Goal: Task Accomplishment & Management: Use online tool/utility

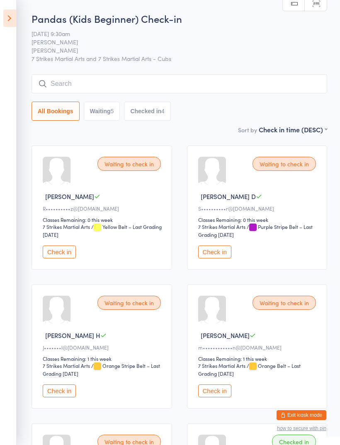
select select "0"
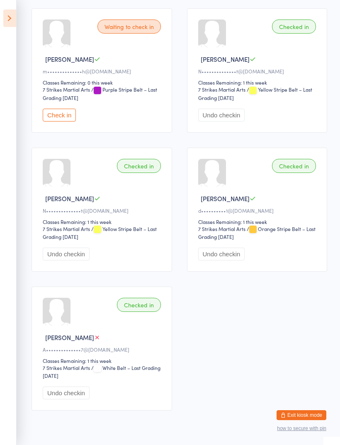
click at [13, 19] on icon at bounding box center [9, 18] width 13 height 17
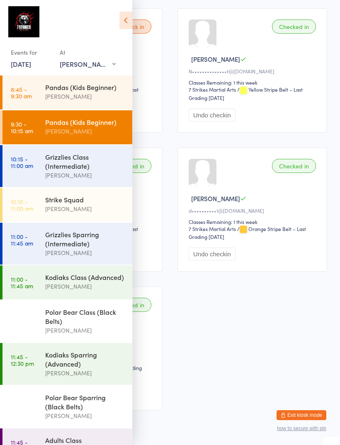
click at [50, 167] on div "Grizzlies Class (Intermediate)" at bounding box center [85, 161] width 80 height 18
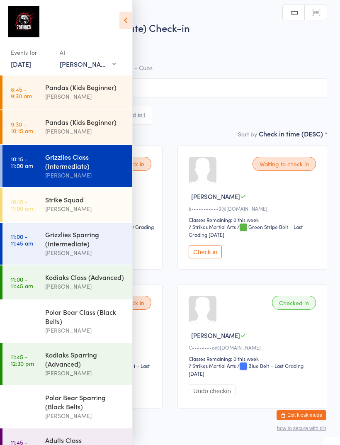
click at [123, 22] on icon at bounding box center [126, 20] width 13 height 17
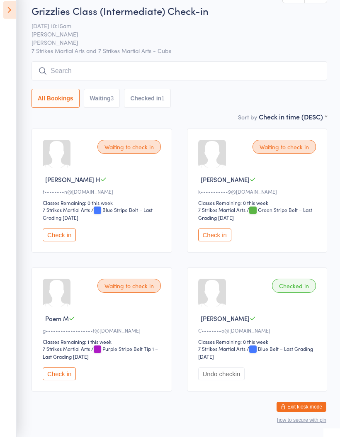
scroll to position [8, 0]
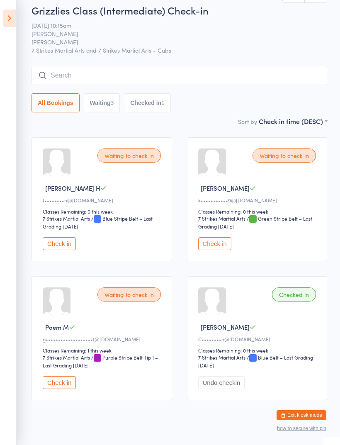
click at [70, 248] on button "Check in" at bounding box center [59, 243] width 33 height 13
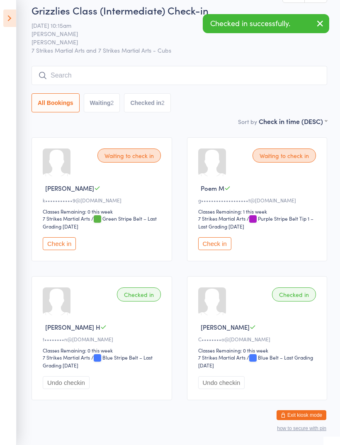
click at [12, 17] on icon at bounding box center [9, 18] width 13 height 17
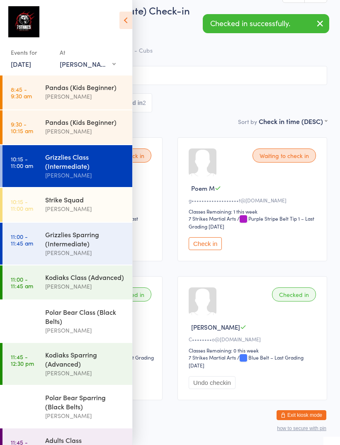
scroll to position [0, 0]
click at [103, 280] on div "Kodiaks Class (Advanced)" at bounding box center [85, 277] width 80 height 9
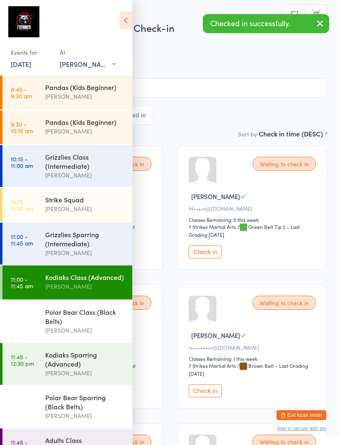
click at [124, 21] on icon at bounding box center [126, 20] width 13 height 17
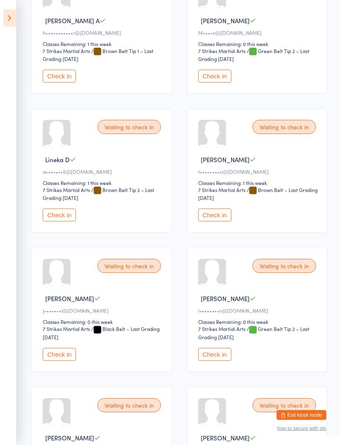
click at [225, 222] on button "Check in" at bounding box center [214, 215] width 33 height 13
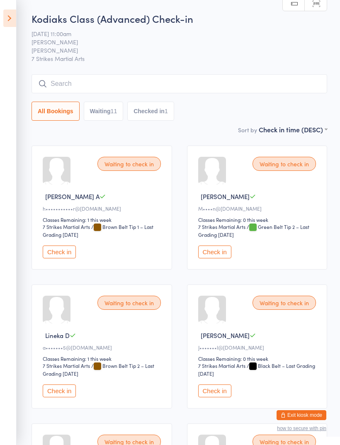
click at [8, 18] on icon at bounding box center [9, 18] width 13 height 17
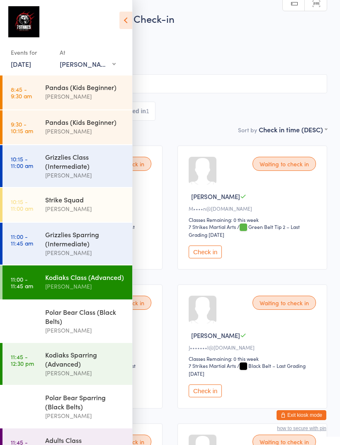
click at [55, 163] on div "Grizzlies Class (Intermediate)" at bounding box center [85, 161] width 80 height 18
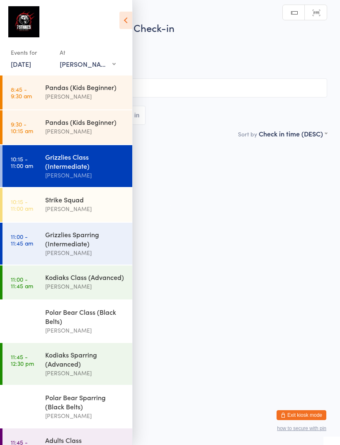
click at [127, 22] on icon at bounding box center [126, 20] width 13 height 17
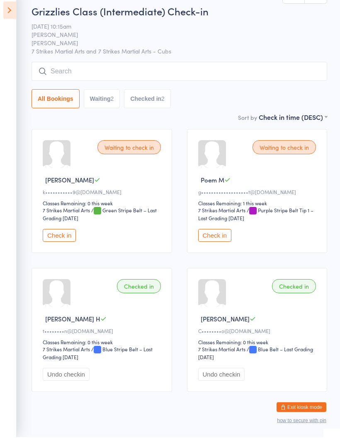
scroll to position [8, 0]
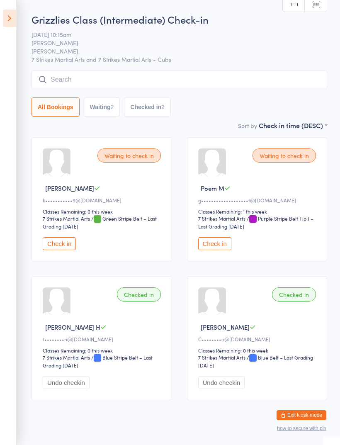
click at [76, 79] on input "search" at bounding box center [180, 79] width 296 height 19
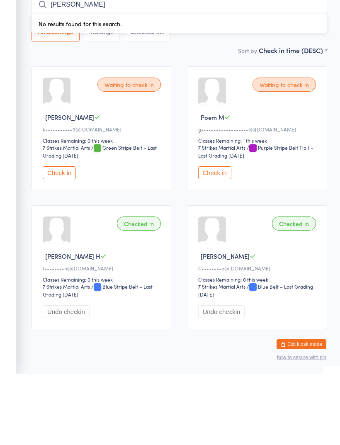
type input "Jan"
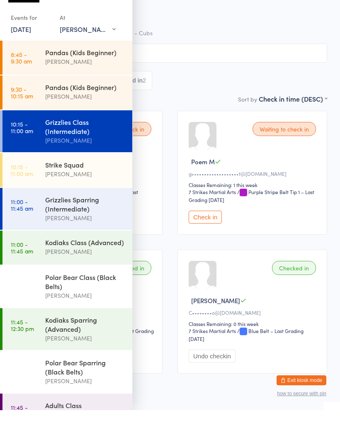
click at [330, 21] on body "You have now entered Kiosk Mode. Members will be able to check themselves in us…" at bounding box center [170, 219] width 340 height 396
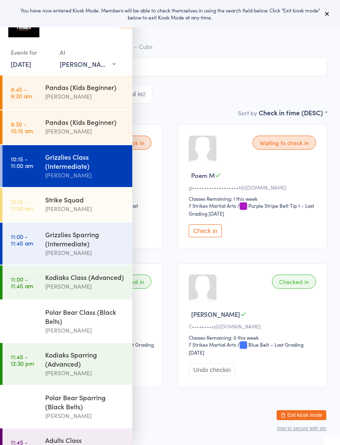
click at [330, 14] on icon at bounding box center [327, 13] width 7 height 7
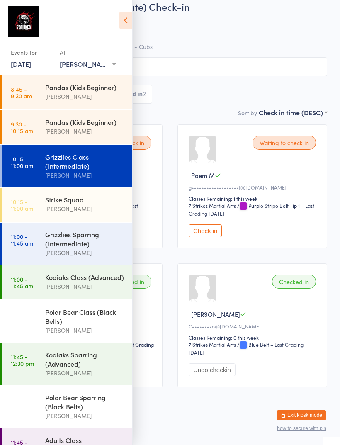
click at [128, 17] on icon at bounding box center [126, 20] width 13 height 17
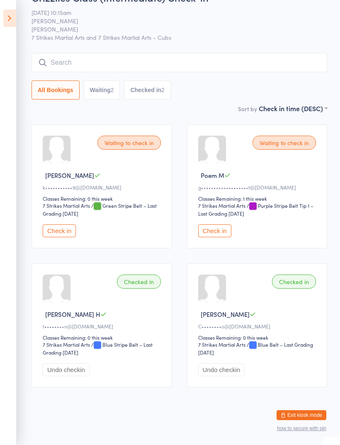
click at [224, 53] on input "search" at bounding box center [180, 62] width 296 height 19
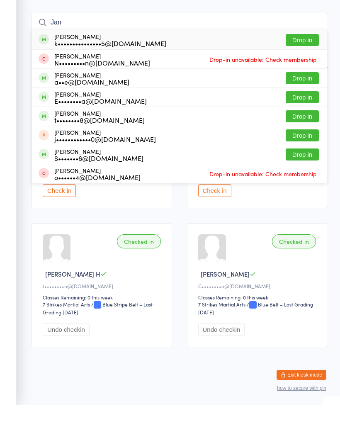
type input "Jan"
click at [308, 74] on button "Drop in" at bounding box center [302, 80] width 33 height 12
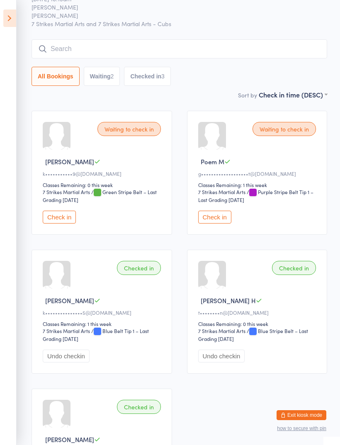
click at [12, 16] on icon at bounding box center [9, 18] width 13 height 17
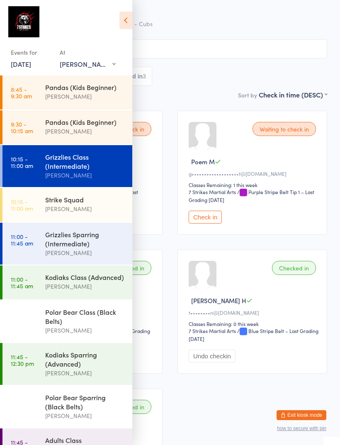
click at [95, 281] on div "Kodiaks Class (Advanced)" at bounding box center [85, 277] width 80 height 9
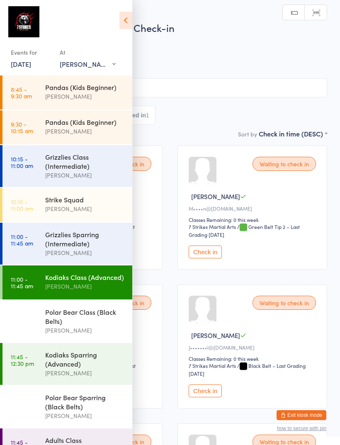
click at [128, 23] on icon at bounding box center [126, 20] width 13 height 17
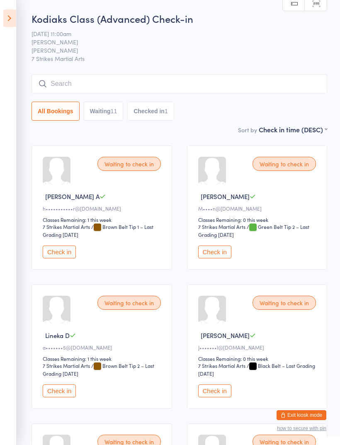
click at [246, 87] on input "search" at bounding box center [180, 83] width 296 height 19
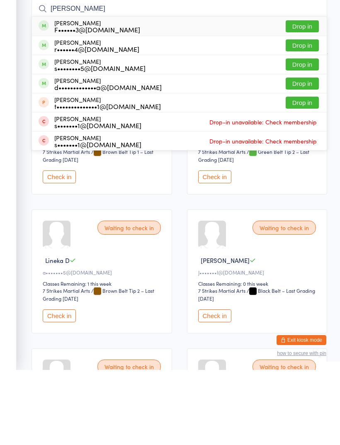
type input "[PERSON_NAME]"
click at [307, 153] on button "Drop in" at bounding box center [302, 159] width 33 height 12
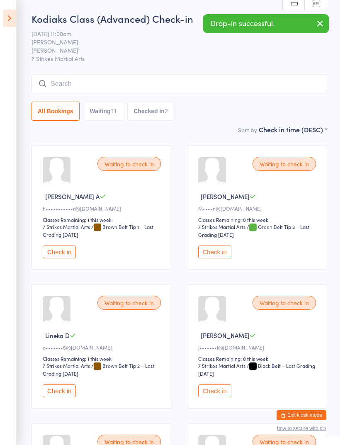
click at [10, 14] on icon at bounding box center [9, 18] width 13 height 17
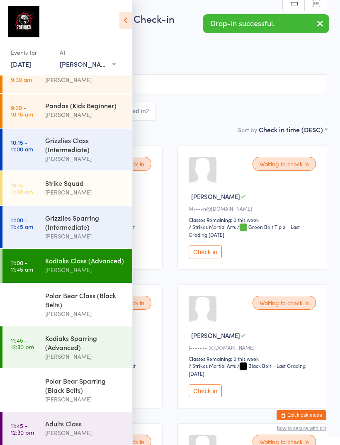
scroll to position [24, 0]
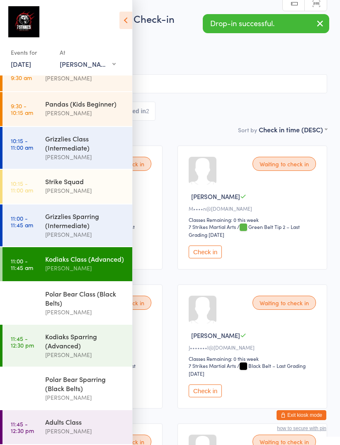
click at [56, 341] on div "Kodiaks Sparring (Advanced)" at bounding box center [85, 341] width 80 height 18
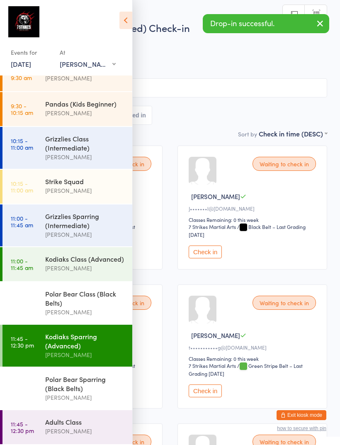
click at [118, 21] on div "Events for [DATE] [DATE] [DATE] Sun Mon Tue Wed Thu Fri Sat 40 28 29 30 01 02 0…" at bounding box center [66, 39] width 132 height 78
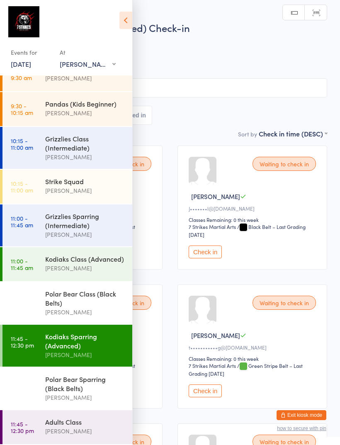
click at [120, 18] on icon at bounding box center [126, 20] width 13 height 17
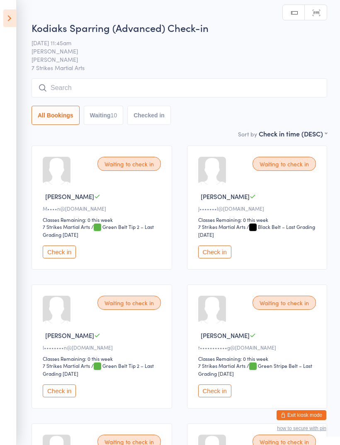
click at [118, 88] on input "search" at bounding box center [180, 87] width 296 height 19
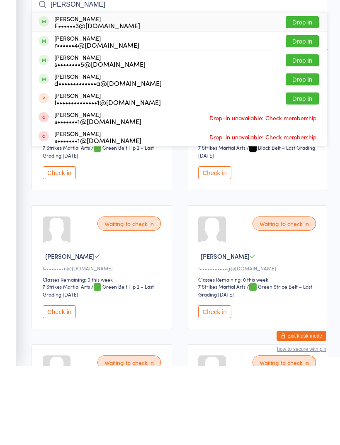
type input "[PERSON_NAME]"
click at [306, 153] on button "Drop in" at bounding box center [302, 159] width 33 height 12
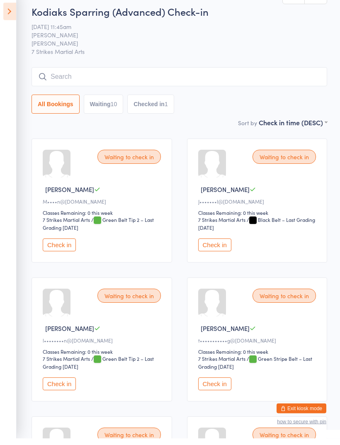
click at [12, 10] on icon at bounding box center [9, 18] width 13 height 17
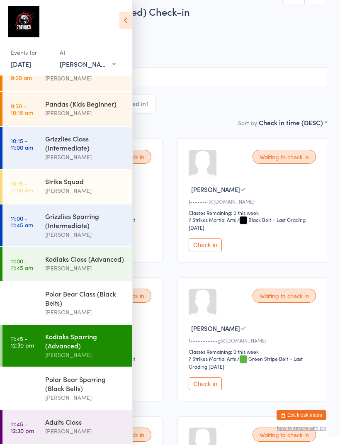
click at [63, 261] on div "Kodiaks Class (Advanced)" at bounding box center [85, 259] width 80 height 9
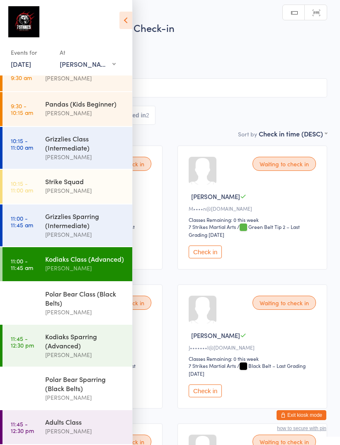
click at [129, 25] on icon at bounding box center [126, 20] width 13 height 17
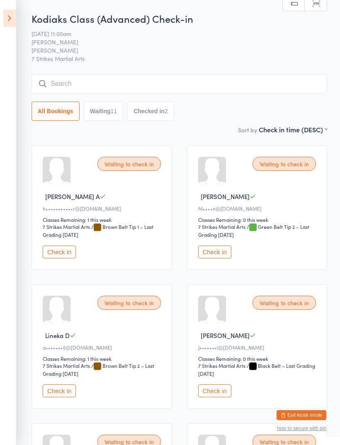
click at [80, 82] on input "search" at bounding box center [180, 83] width 296 height 19
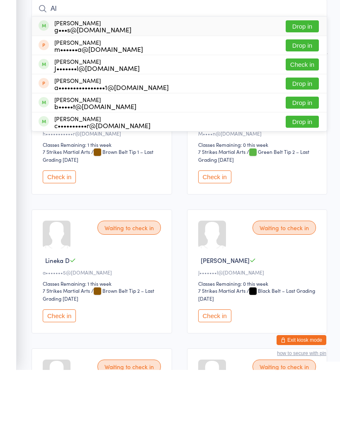
type input "A"
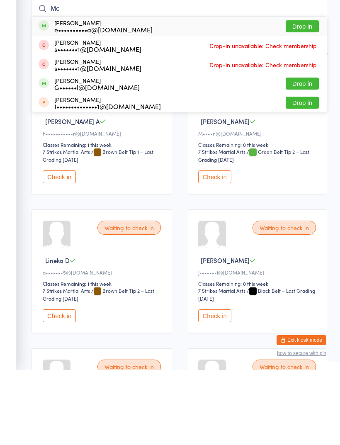
type input "M"
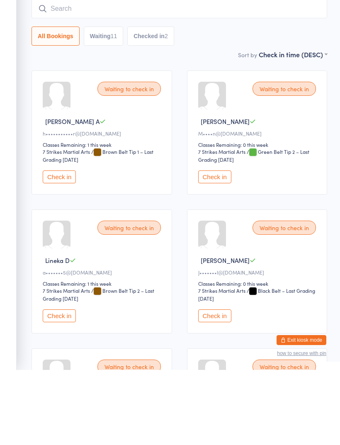
click at [232, 102] on div "All Bookings Waiting 11 Checked in 2" at bounding box center [180, 111] width 296 height 19
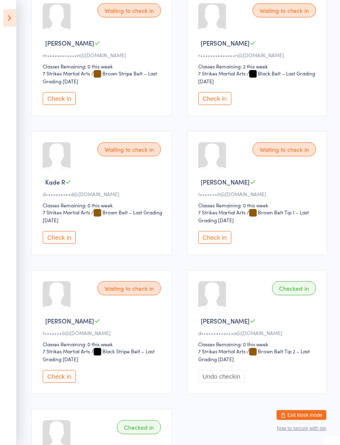
scroll to position [545, 0]
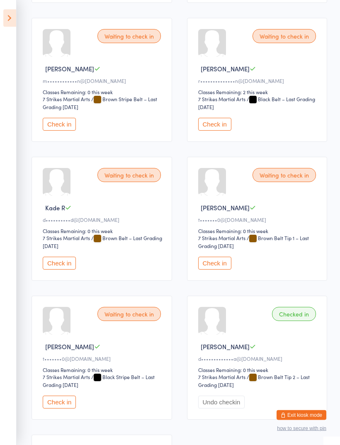
click at [15, 17] on icon at bounding box center [9, 18] width 13 height 17
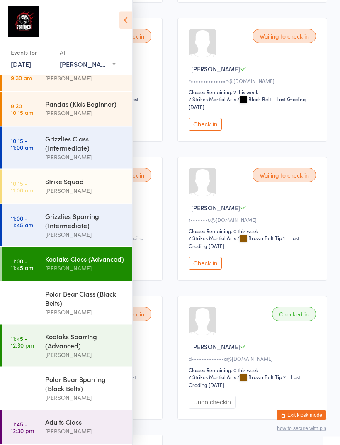
scroll to position [546, 0]
click at [46, 301] on div "Polar Bear Class (Black Belts)" at bounding box center [85, 298] width 80 height 18
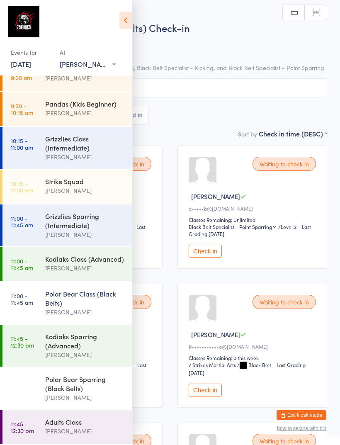
click at [125, 16] on icon at bounding box center [126, 20] width 13 height 17
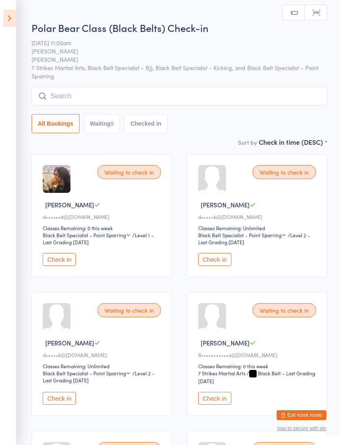
scroll to position [14, 0]
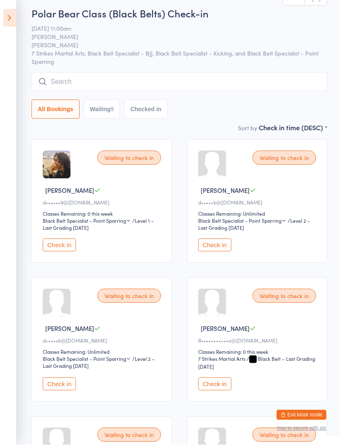
click at [63, 244] on button "Check in" at bounding box center [59, 245] width 33 height 13
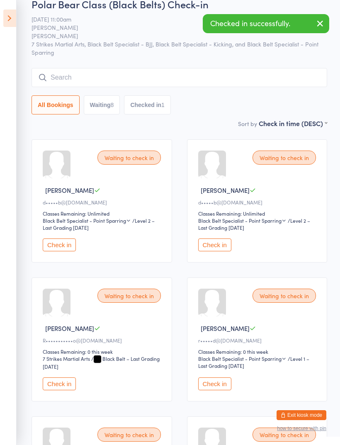
click at [12, 12] on icon at bounding box center [9, 18] width 13 height 17
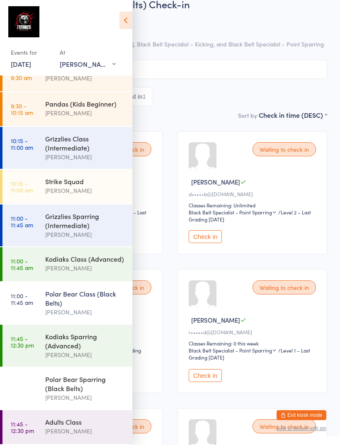
click at [47, 258] on div "Kodiaks Class (Advanced)" at bounding box center [85, 259] width 80 height 9
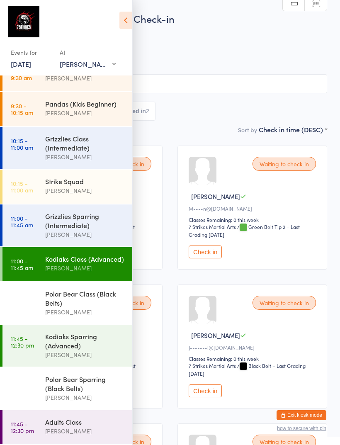
click at [131, 14] on icon at bounding box center [126, 20] width 13 height 17
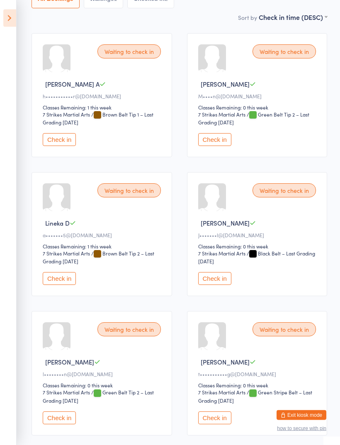
click at [52, 284] on button "Check in" at bounding box center [59, 279] width 33 height 13
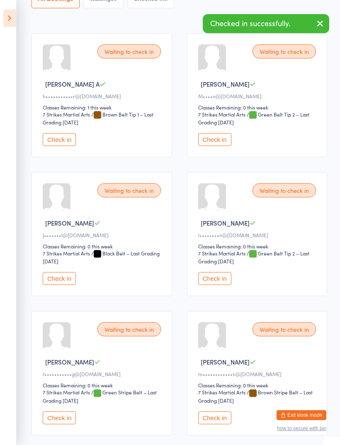
click at [16, 17] on icon at bounding box center [9, 18] width 13 height 17
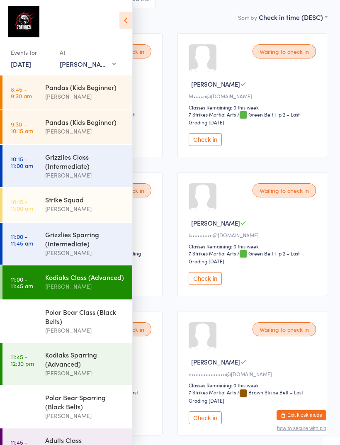
click at [74, 362] on div "Kodiaks Sparring (Advanced)" at bounding box center [85, 359] width 80 height 18
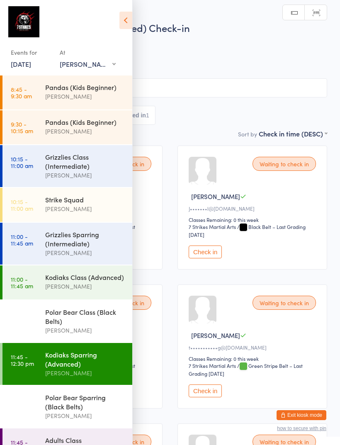
click at [122, 24] on icon at bounding box center [126, 20] width 13 height 17
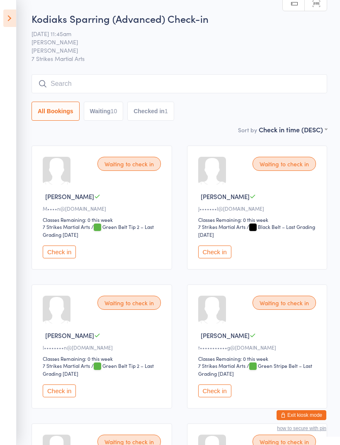
click at [161, 76] on input "search" at bounding box center [180, 83] width 296 height 19
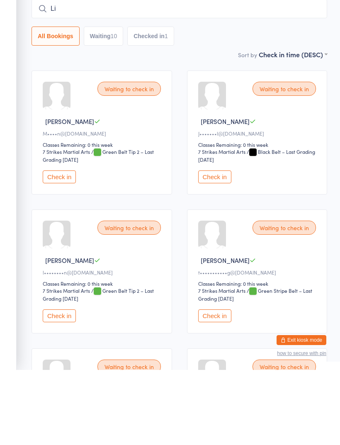
type input "[PERSON_NAME]"
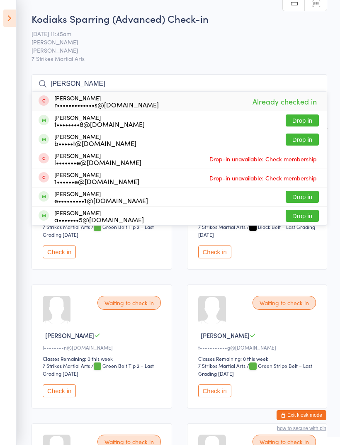
type input "[PERSON_NAME]"
click at [302, 211] on button "Drop in" at bounding box center [302, 216] width 33 height 12
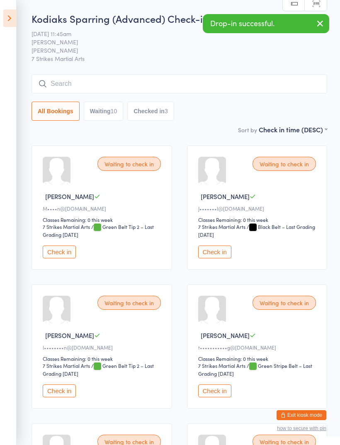
click at [10, 11] on icon at bounding box center [9, 18] width 13 height 17
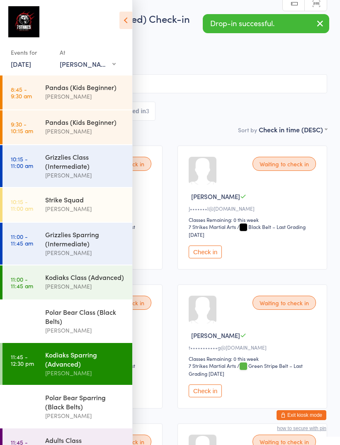
click at [80, 280] on div "Kodiaks Class (Advanced)" at bounding box center [85, 277] width 80 height 9
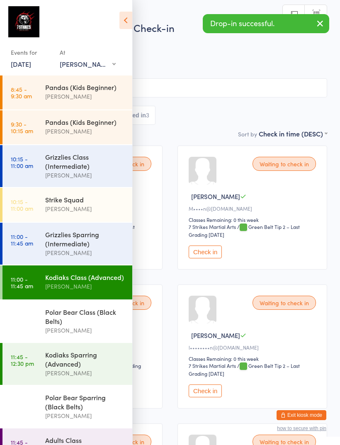
click at [125, 21] on icon at bounding box center [126, 20] width 13 height 17
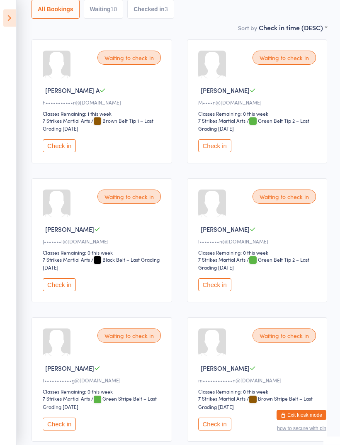
scroll to position [105, 0]
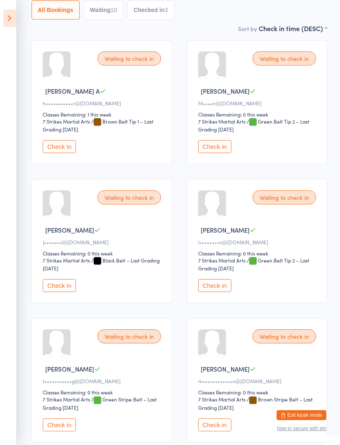
click at [60, 150] on button "Check in" at bounding box center [59, 146] width 33 height 13
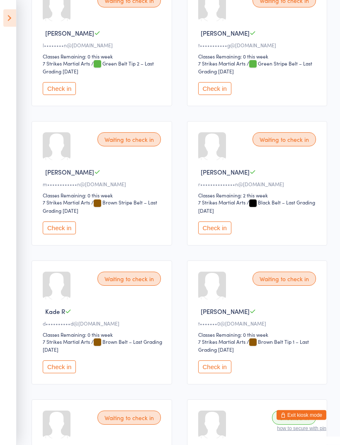
scroll to position [303, 0]
click at [63, 235] on button "Check in" at bounding box center [59, 228] width 33 height 13
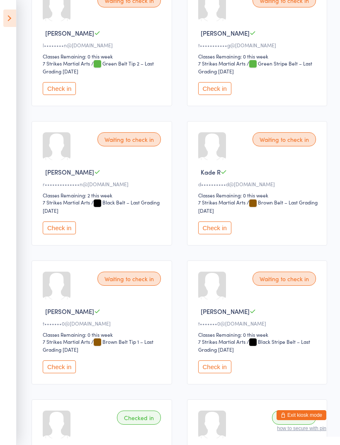
click at [55, 91] on button "Check in" at bounding box center [59, 88] width 33 height 13
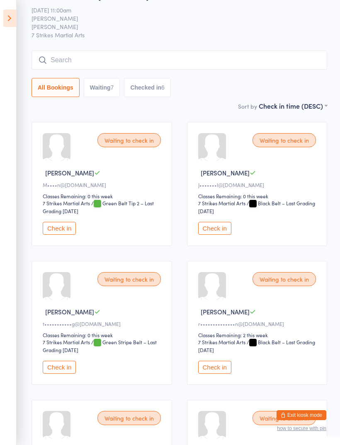
scroll to position [0, 0]
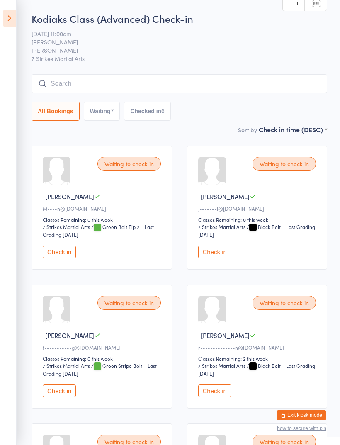
click at [61, 254] on button "Check in" at bounding box center [59, 252] width 33 height 13
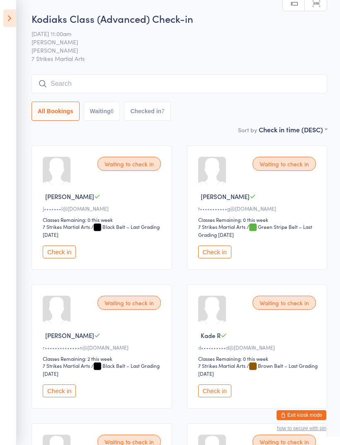
click at [234, 77] on input "search" at bounding box center [180, 83] width 296 height 19
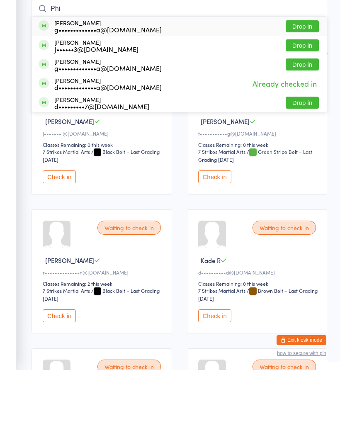
type input "Phi"
click at [301, 172] on button "Drop in" at bounding box center [302, 178] width 33 height 12
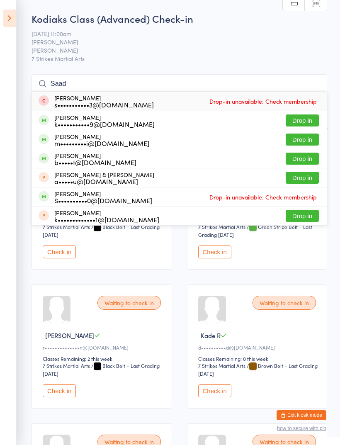
type input "Saad"
click at [303, 119] on button "Drop in" at bounding box center [302, 121] width 33 height 12
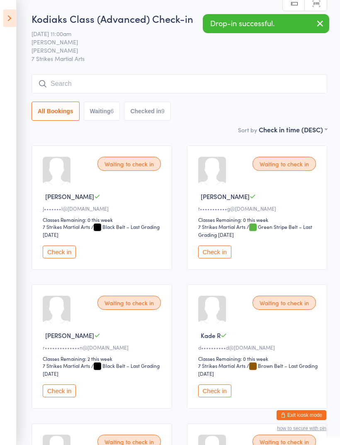
click at [16, 17] on icon at bounding box center [9, 18] width 13 height 17
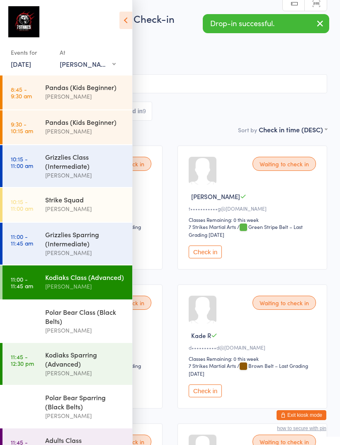
click at [120, 8] on div "Events for [DATE] [DATE] [DATE] Sun Mon Tue Wed Thu Fri Sat 40 28 29 30 01 02 0…" at bounding box center [66, 39] width 132 height 78
click at [120, 16] on icon at bounding box center [126, 20] width 13 height 17
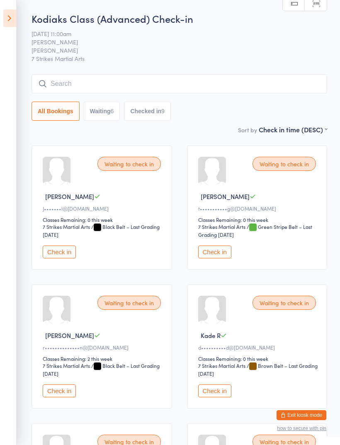
click at [221, 398] on button "Check in" at bounding box center [214, 391] width 33 height 13
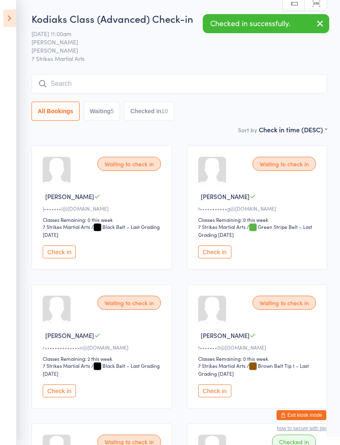
click at [11, 23] on icon at bounding box center [9, 18] width 13 height 17
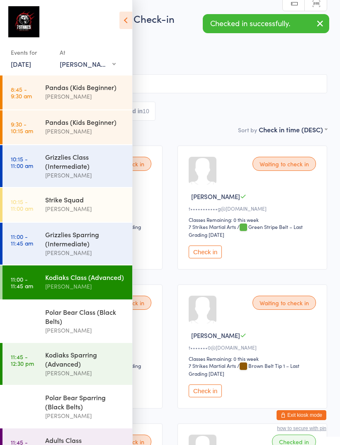
click at [78, 323] on div "Polar Bear Class (Black Belts)" at bounding box center [85, 317] width 80 height 18
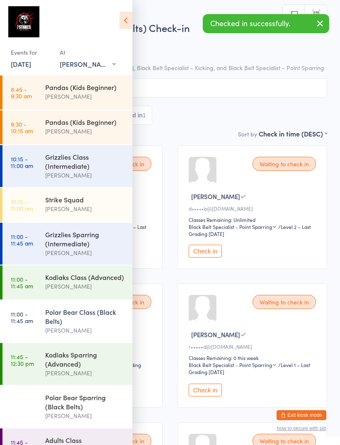
click at [132, 11] on div "Events for [DATE] [DATE] [DATE] Sun Mon Tue Wed Thu Fri Sat 40 28 29 30 01 02 0…" at bounding box center [66, 39] width 132 height 78
click at [123, 19] on icon at bounding box center [126, 20] width 13 height 17
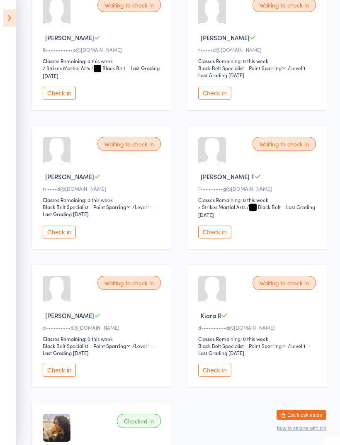
scroll to position [306, 0]
click at [59, 377] on button "Check in" at bounding box center [59, 370] width 33 height 13
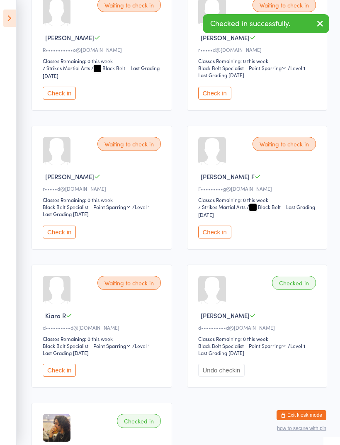
click at [212, 377] on button "Undo checkin" at bounding box center [221, 370] width 47 height 13
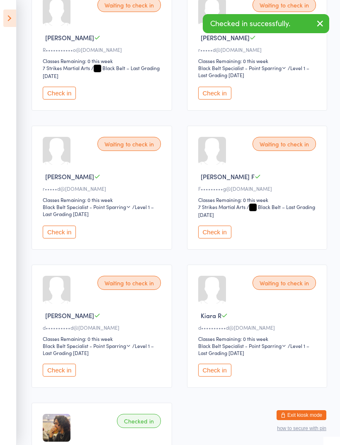
click at [67, 377] on button "Check in" at bounding box center [59, 370] width 33 height 13
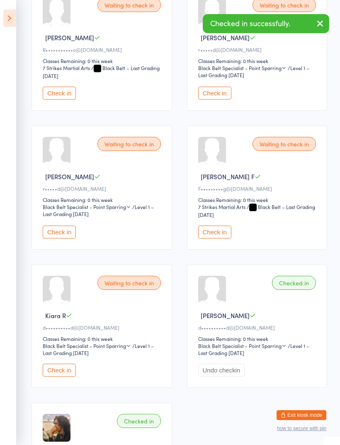
click at [66, 376] on div "Waiting to check in Kiara R d••••••••••d@[DOMAIN_NAME] Classes Remaining: 0 thi…" at bounding box center [102, 326] width 141 height 123
click at [8, 16] on icon at bounding box center [9, 18] width 13 height 17
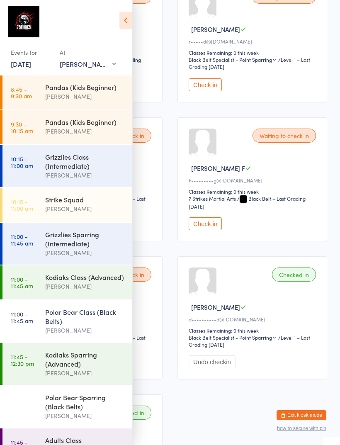
click at [76, 361] on div "Kodiaks Sparring (Advanced)" at bounding box center [85, 359] width 80 height 18
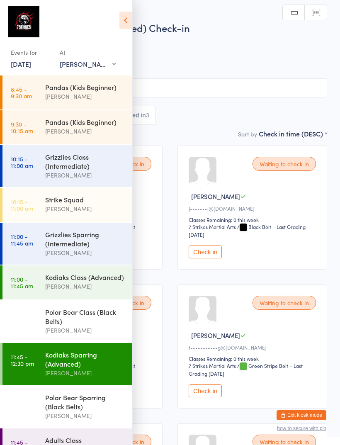
click at [127, 18] on icon at bounding box center [126, 20] width 13 height 17
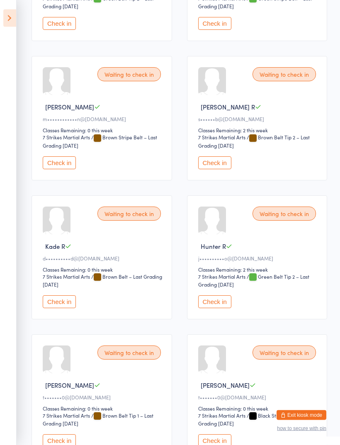
scroll to position [368, 0]
click at [70, 308] on button "Check in" at bounding box center [59, 301] width 33 height 13
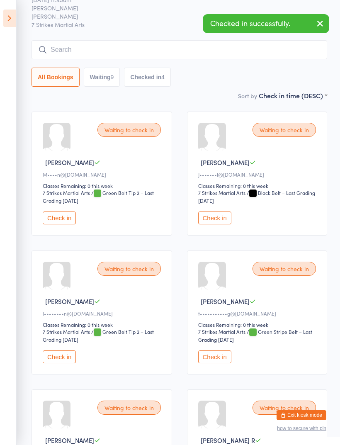
scroll to position [0, 0]
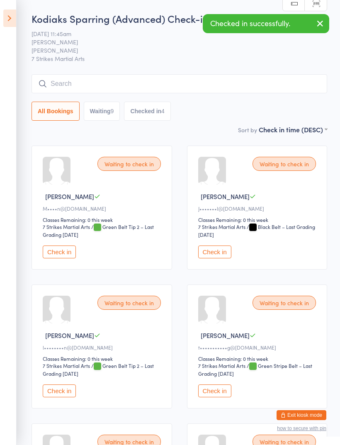
click at [15, 15] on icon at bounding box center [9, 18] width 13 height 17
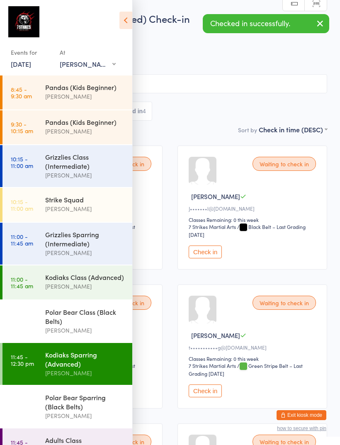
click at [73, 407] on div "Polar Bear Sparring (Black Belts)" at bounding box center [85, 402] width 80 height 18
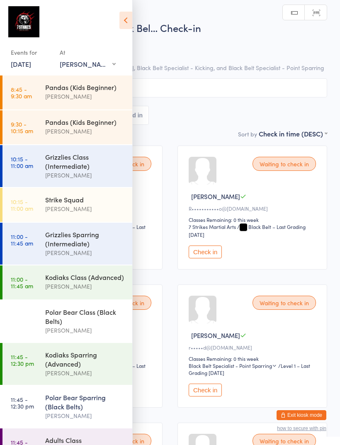
click at [126, 23] on icon at bounding box center [126, 20] width 13 height 17
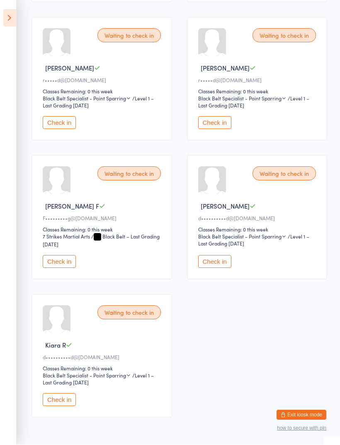
scroll to position [276, 0]
click at [217, 267] on button "Check in" at bounding box center [214, 261] width 33 height 13
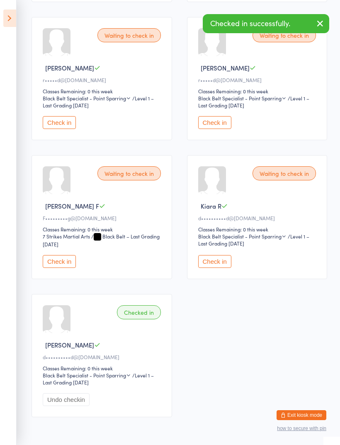
click at [219, 266] on button "Check in" at bounding box center [214, 261] width 33 height 13
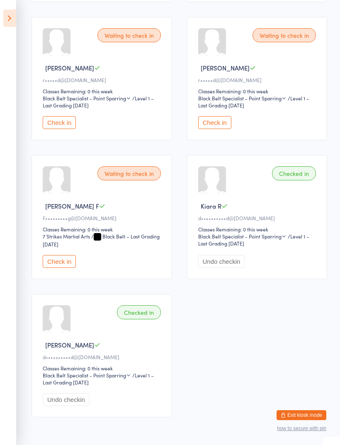
click at [15, 18] on icon at bounding box center [9, 18] width 13 height 17
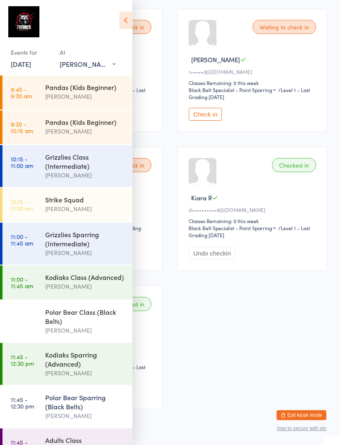
click at [124, 19] on icon at bounding box center [126, 20] width 13 height 17
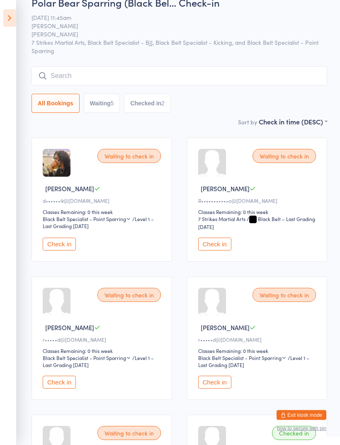
scroll to position [0, 0]
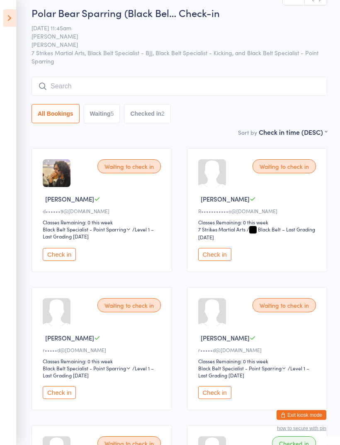
click at [15, 22] on icon at bounding box center [9, 18] width 13 height 17
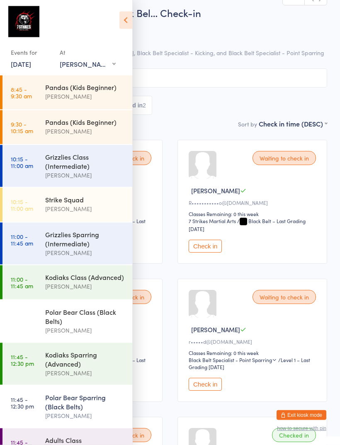
scroll to position [6, 0]
click at [82, 281] on div "Kodiaks Class (Advanced)" at bounding box center [85, 277] width 80 height 9
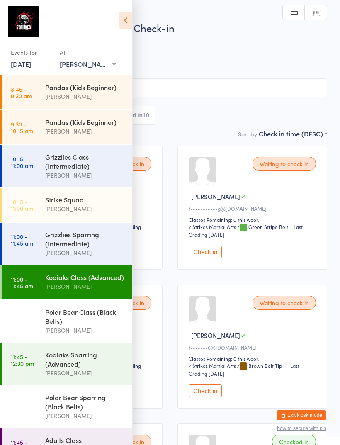
click at [127, 14] on icon at bounding box center [126, 20] width 13 height 17
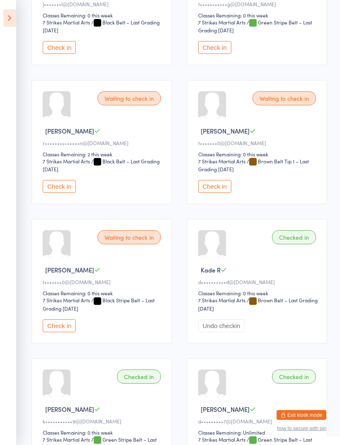
scroll to position [204, 0]
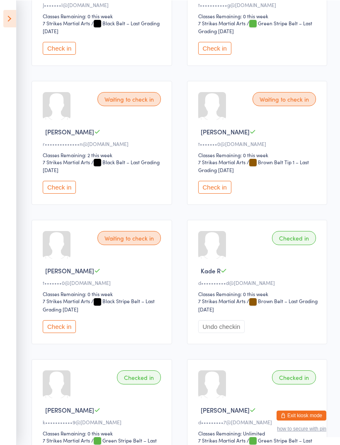
click at [62, 329] on div "Waiting to check in [PERSON_NAME] S t•••••••0@[DOMAIN_NAME] Classes Remaining: …" at bounding box center [102, 282] width 141 height 124
click at [216, 190] on button "Check in" at bounding box center [214, 187] width 33 height 13
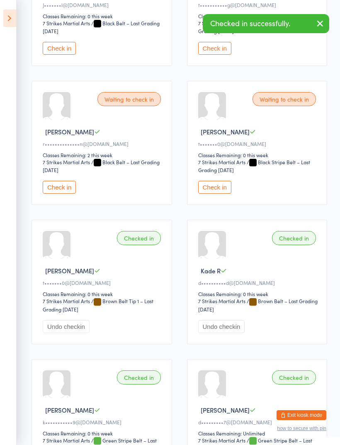
click at [212, 193] on button "Check in" at bounding box center [214, 187] width 33 height 13
click at [15, 14] on icon at bounding box center [9, 18] width 13 height 17
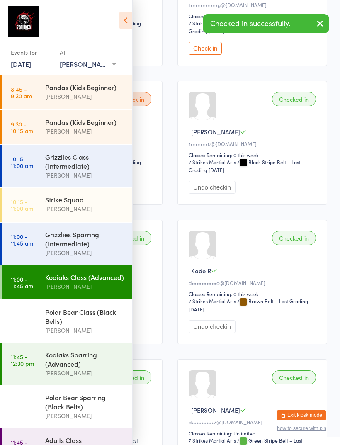
click at [69, 368] on div "Kodiaks Sparring (Advanced)" at bounding box center [85, 359] width 80 height 18
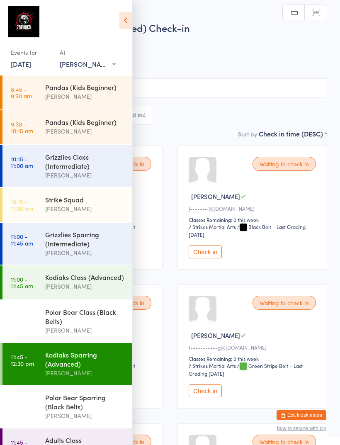
click at [122, 13] on icon at bounding box center [126, 20] width 13 height 17
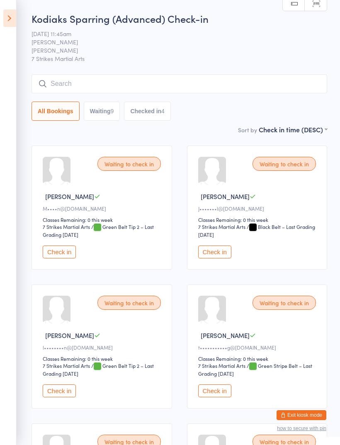
click at [106, 81] on input "search" at bounding box center [180, 83] width 296 height 19
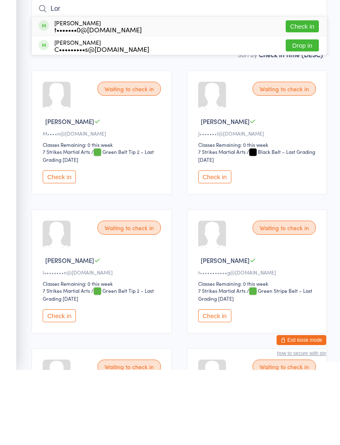
type input "Lor"
click at [300, 95] on button "Check in" at bounding box center [302, 101] width 33 height 12
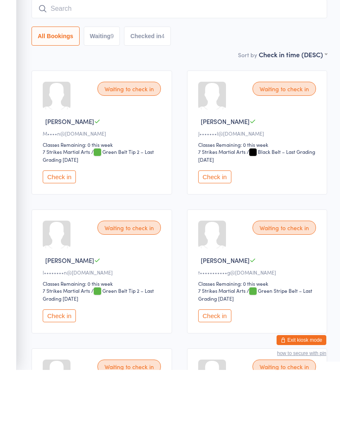
scroll to position [75, 0]
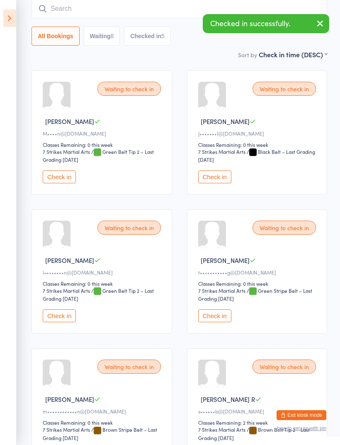
click at [14, 16] on icon at bounding box center [9, 18] width 13 height 17
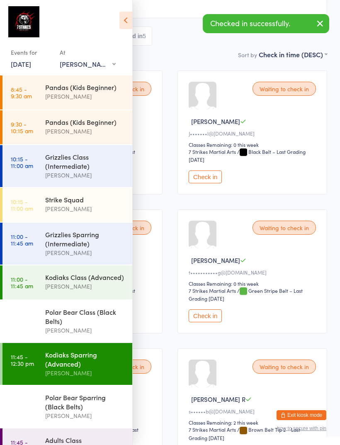
click at [78, 317] on div "Polar Bear Class (Black Belts)" at bounding box center [85, 317] width 80 height 18
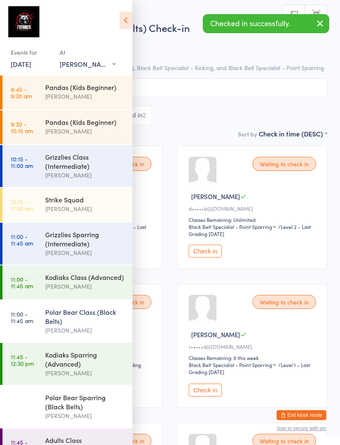
click at [75, 287] on div "[PERSON_NAME]" at bounding box center [85, 287] width 80 height 10
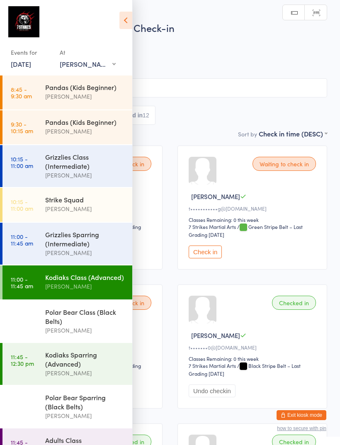
click at [125, 18] on icon at bounding box center [126, 20] width 13 height 17
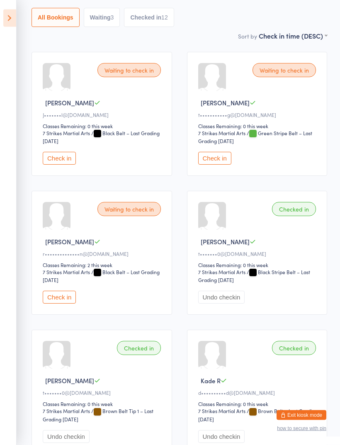
scroll to position [94, 0]
click at [12, 18] on icon at bounding box center [9, 18] width 13 height 17
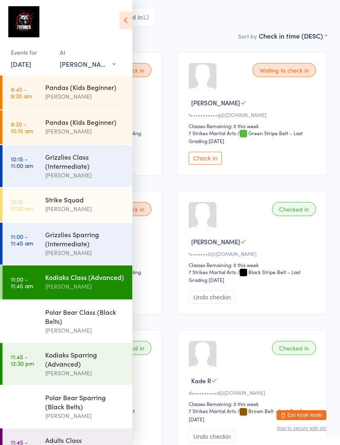
click at [47, 363] on div "Kodiaks Sparring (Advanced)" at bounding box center [85, 359] width 80 height 18
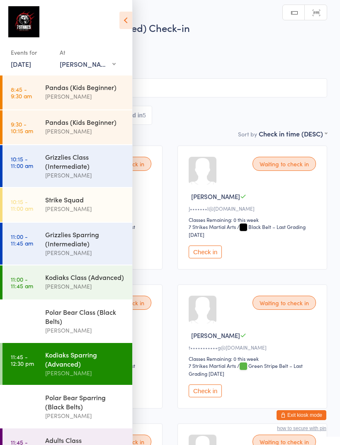
click at [234, 86] on input "search" at bounding box center [170, 87] width 315 height 19
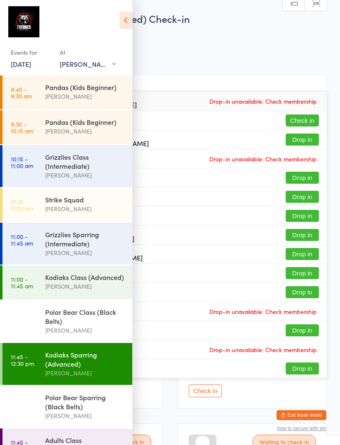
click at [131, 14] on icon at bounding box center [126, 20] width 13 height 17
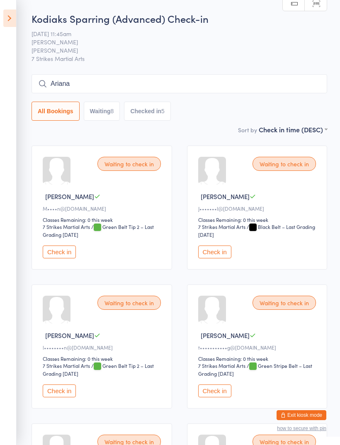
click at [166, 83] on input "Ariana" at bounding box center [180, 83] width 296 height 19
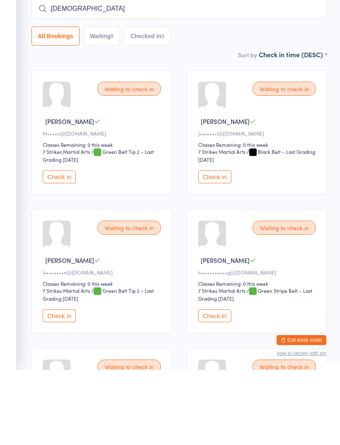
type input "Ariana"
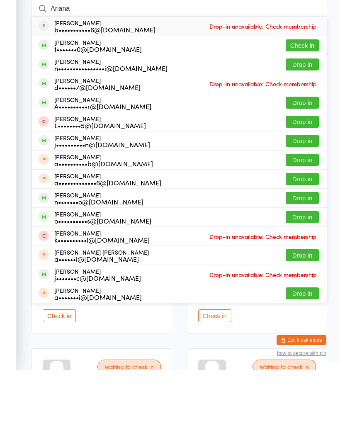
click at [308, 115] on button "Check in" at bounding box center [302, 121] width 33 height 12
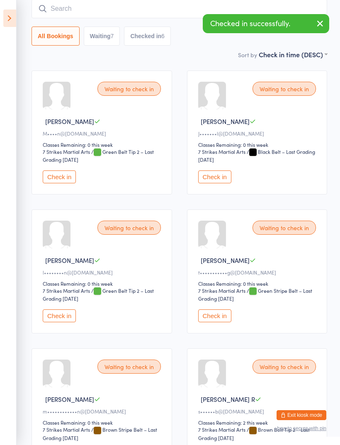
click at [15, 15] on icon at bounding box center [9, 18] width 13 height 17
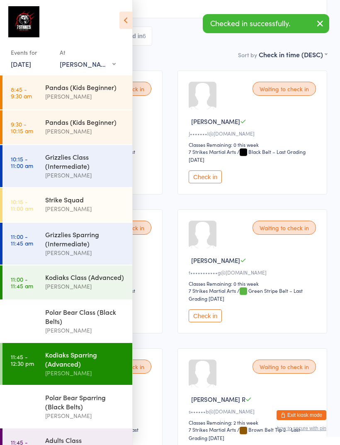
click at [91, 290] on div "[PERSON_NAME]" at bounding box center [85, 287] width 80 height 10
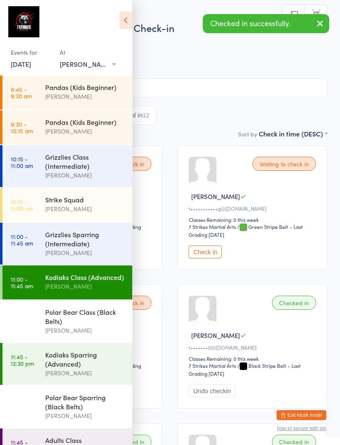
click at [124, 14] on icon at bounding box center [126, 20] width 13 height 17
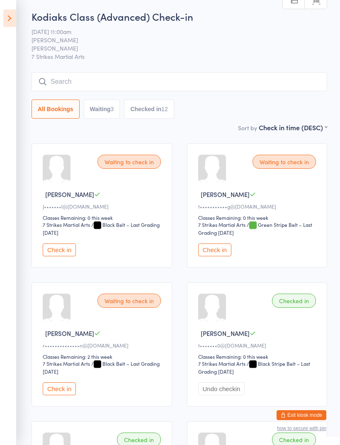
scroll to position [4, 0]
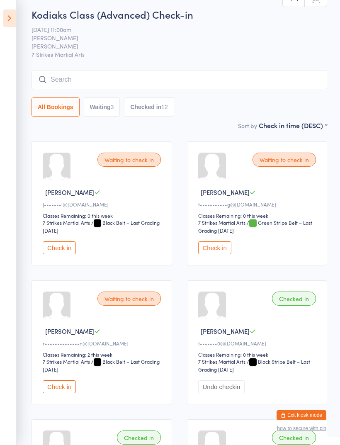
click at [5, 10] on icon at bounding box center [9, 18] width 13 height 17
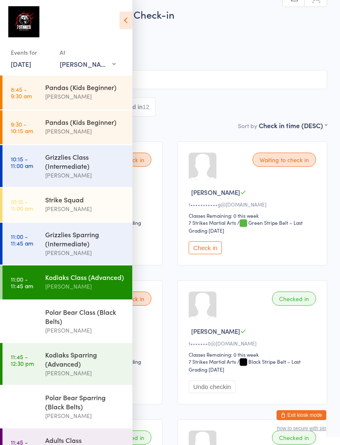
click at [77, 323] on div "Polar Bear Class (Black Belts)" at bounding box center [85, 317] width 80 height 18
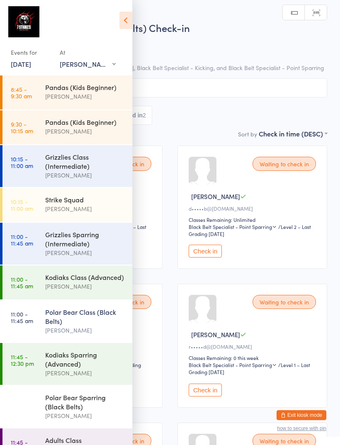
click at [125, 15] on icon at bounding box center [126, 20] width 13 height 17
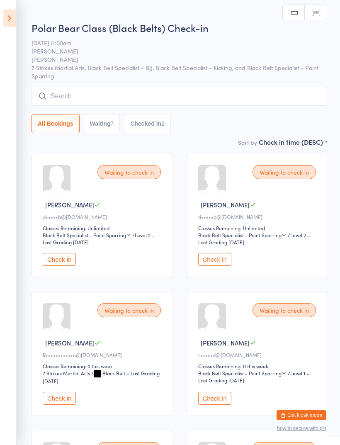
click at [60, 254] on div "Waiting to check in [PERSON_NAME] B d•••••b@[DOMAIN_NAME] Classes Remaining: Un…" at bounding box center [102, 215] width 141 height 123
click at [58, 258] on button "Check in" at bounding box center [59, 259] width 33 height 13
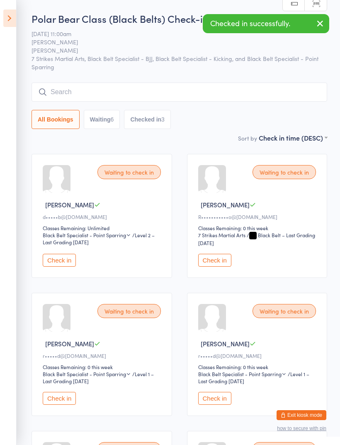
click at [60, 261] on button "Check in" at bounding box center [59, 260] width 33 height 13
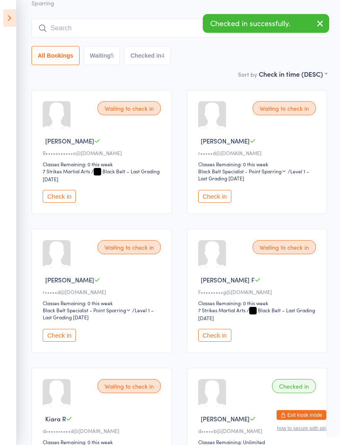
scroll to position [67, 0]
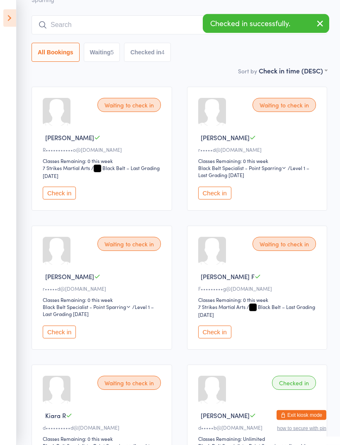
click at [214, 339] on button "Check in" at bounding box center [214, 332] width 33 height 13
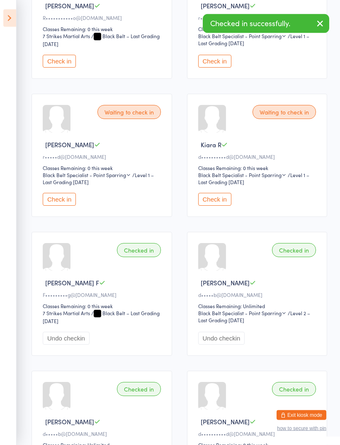
scroll to position [199, 0]
click at [219, 204] on button "Check in" at bounding box center [214, 199] width 33 height 13
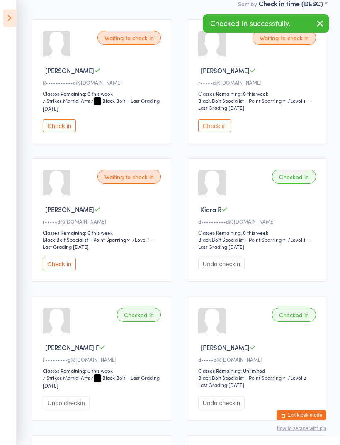
scroll to position [0, 0]
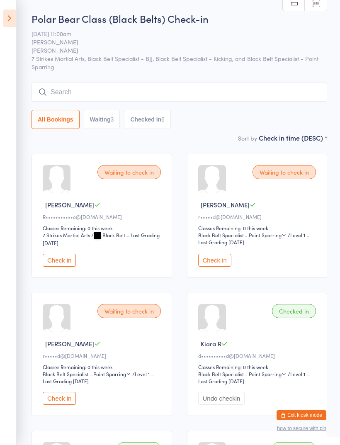
click at [12, 18] on icon at bounding box center [9, 18] width 13 height 17
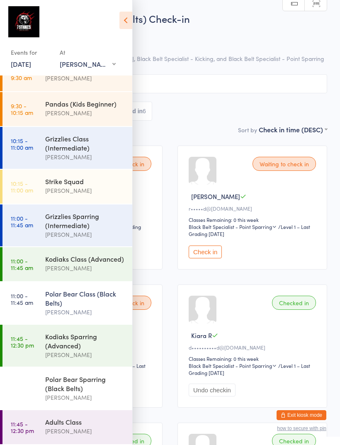
scroll to position [27, 0]
click at [54, 421] on div "Adults Class" at bounding box center [85, 422] width 80 height 9
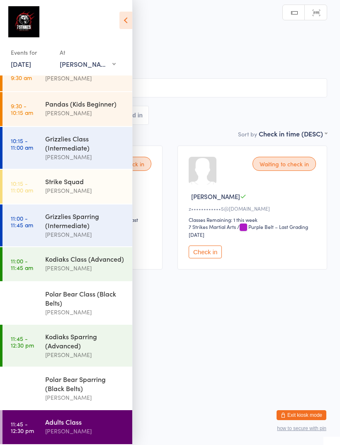
click at [130, 17] on icon at bounding box center [126, 20] width 13 height 17
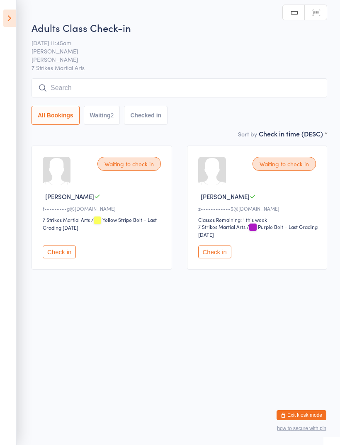
click at [59, 252] on button "Check in" at bounding box center [59, 252] width 33 height 13
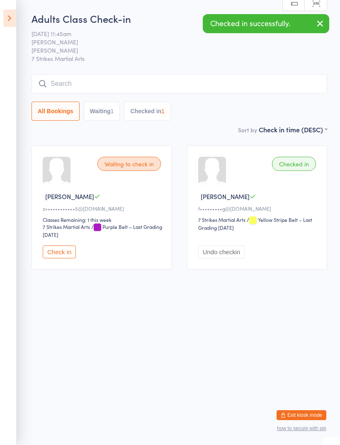
click at [179, 78] on input "search" at bounding box center [180, 83] width 296 height 19
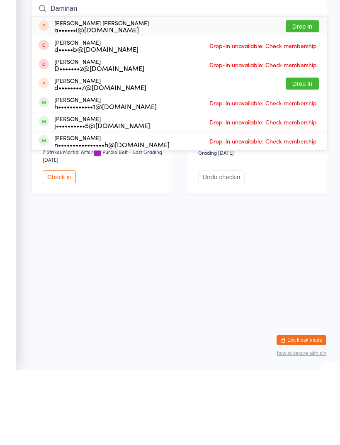
type input "Daminan"
click at [204, 250] on html "You have now entered Kiosk Mode. Members will be able to check themselves in us…" at bounding box center [170, 222] width 340 height 445
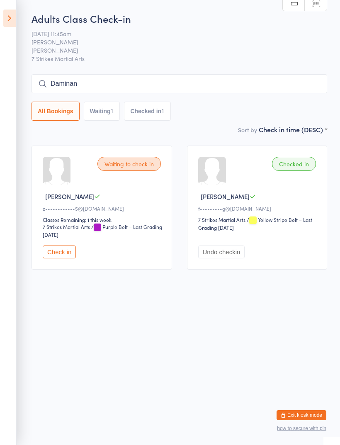
click at [15, 15] on icon at bounding box center [9, 18] width 13 height 17
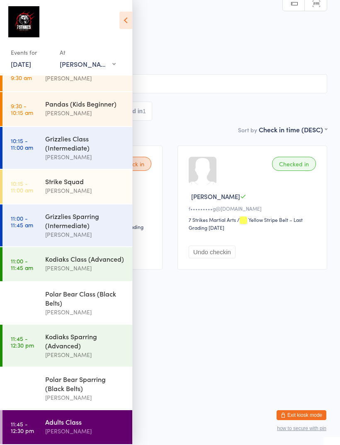
click at [42, 257] on link "11:00 - 11:45 am Kodiaks Class (Advanced) [PERSON_NAME]" at bounding box center [67, 264] width 130 height 34
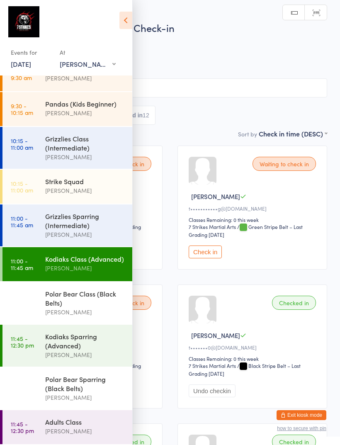
click at [122, 14] on icon at bounding box center [126, 20] width 13 height 17
